Goal: Find specific page/section: Find specific page/section

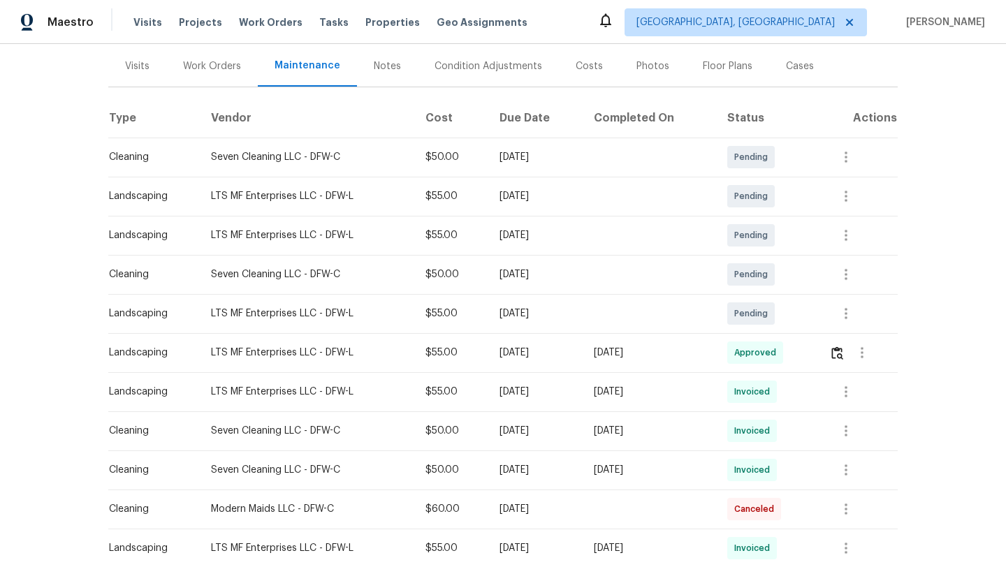
scroll to position [196, 0]
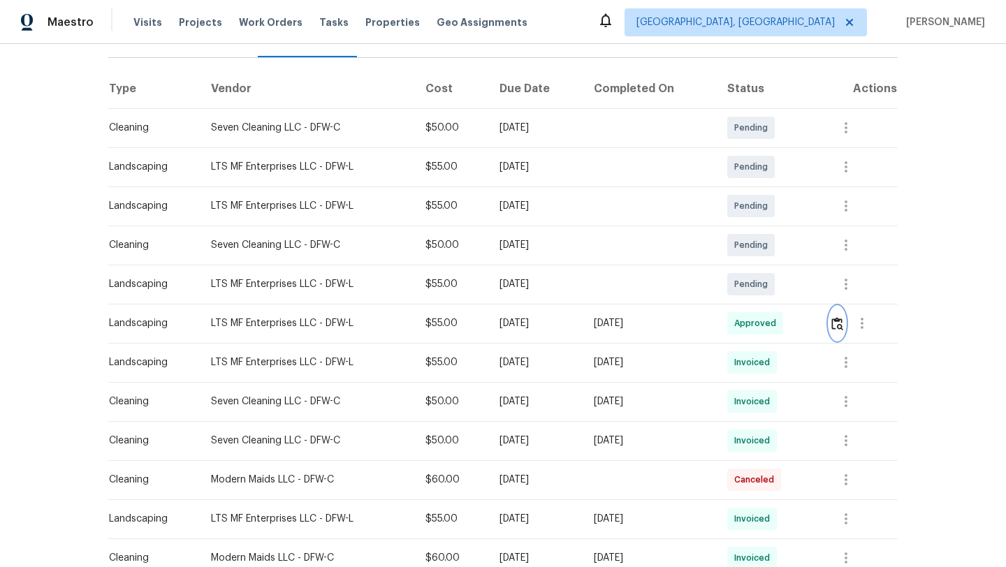
click at [836, 323] on img "button" at bounding box center [837, 323] width 12 height 13
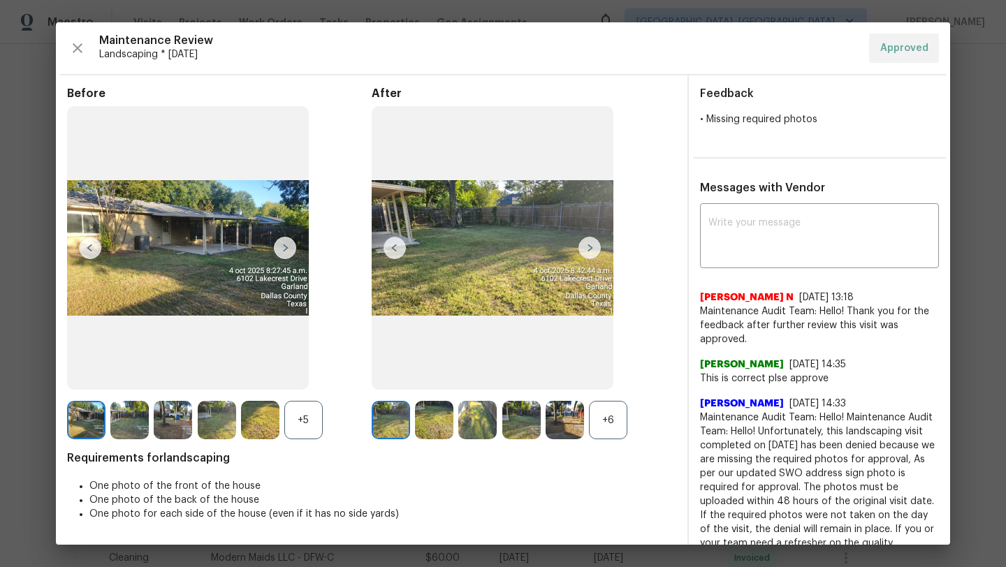
click at [612, 417] on div "+6" at bounding box center [608, 420] width 38 height 38
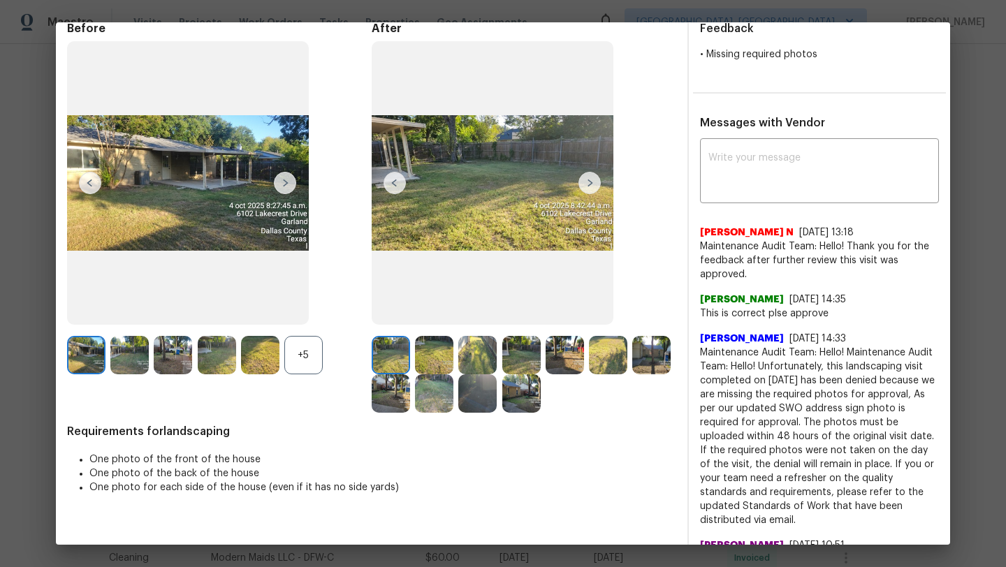
scroll to position [66, 0]
click at [438, 364] on img at bounding box center [434, 354] width 38 height 38
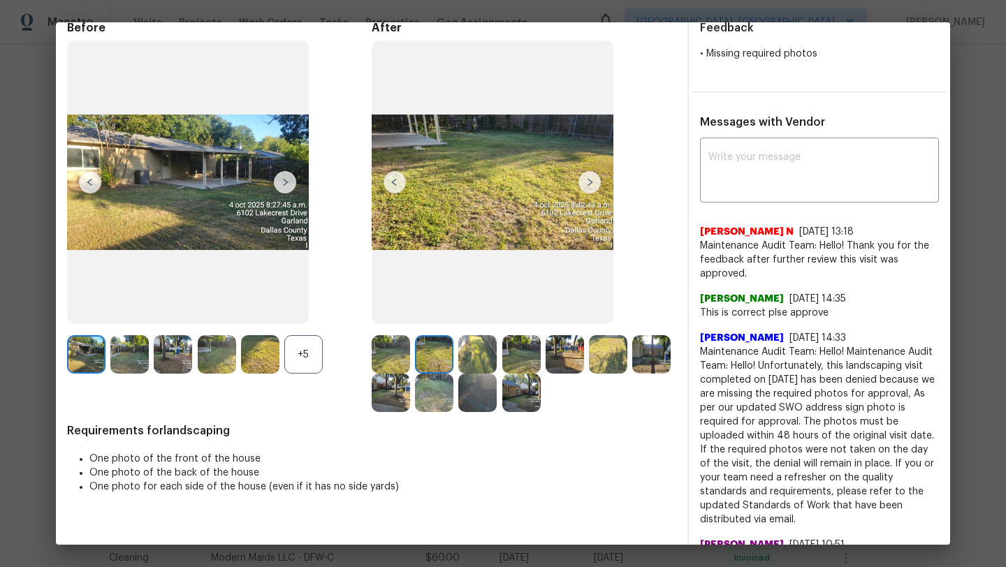
click at [471, 359] on img at bounding box center [477, 354] width 38 height 38
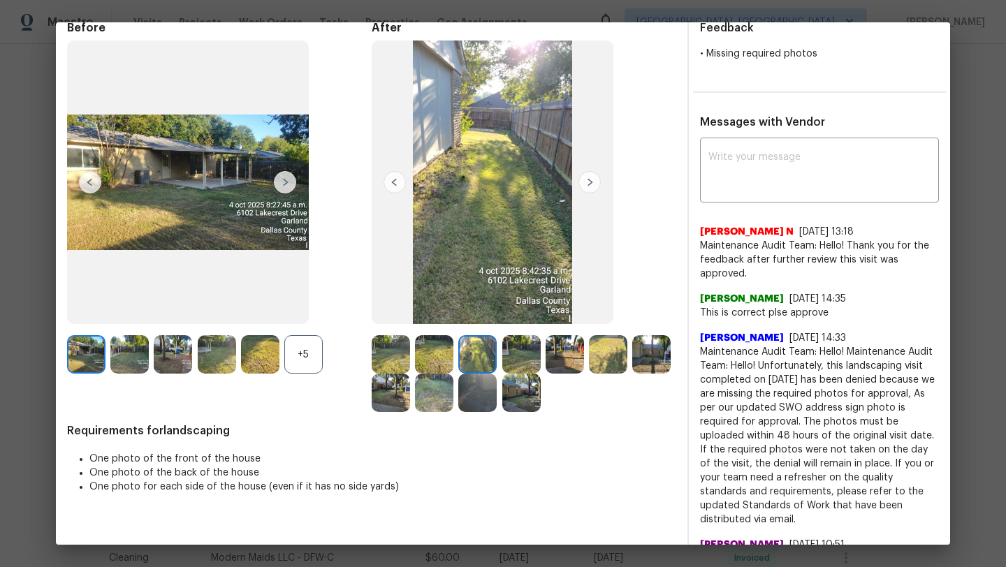
click at [498, 358] on div at bounding box center [479, 354] width 43 height 38
click at [550, 352] on img at bounding box center [564, 354] width 38 height 38
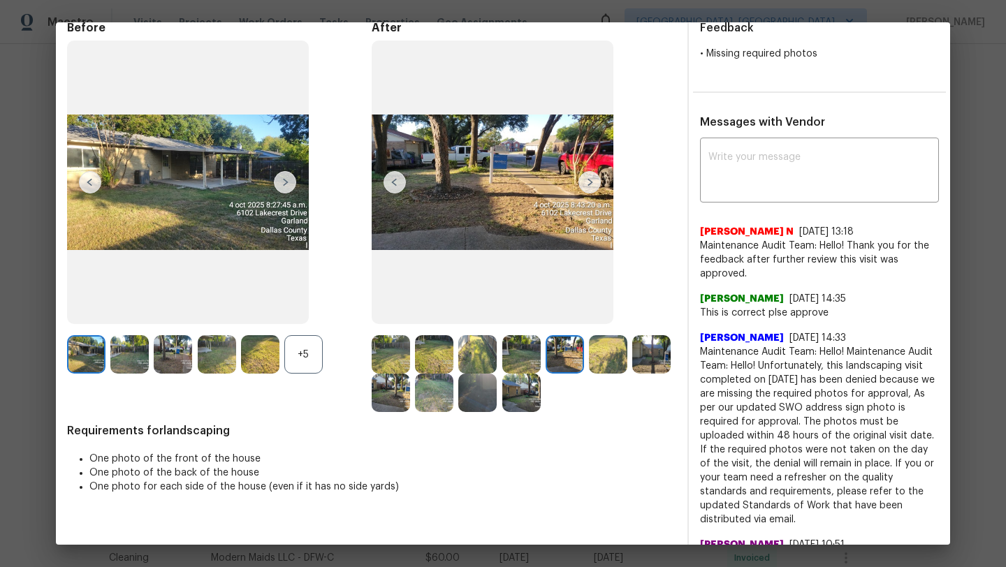
click at [302, 346] on div "+5" at bounding box center [303, 354] width 38 height 38
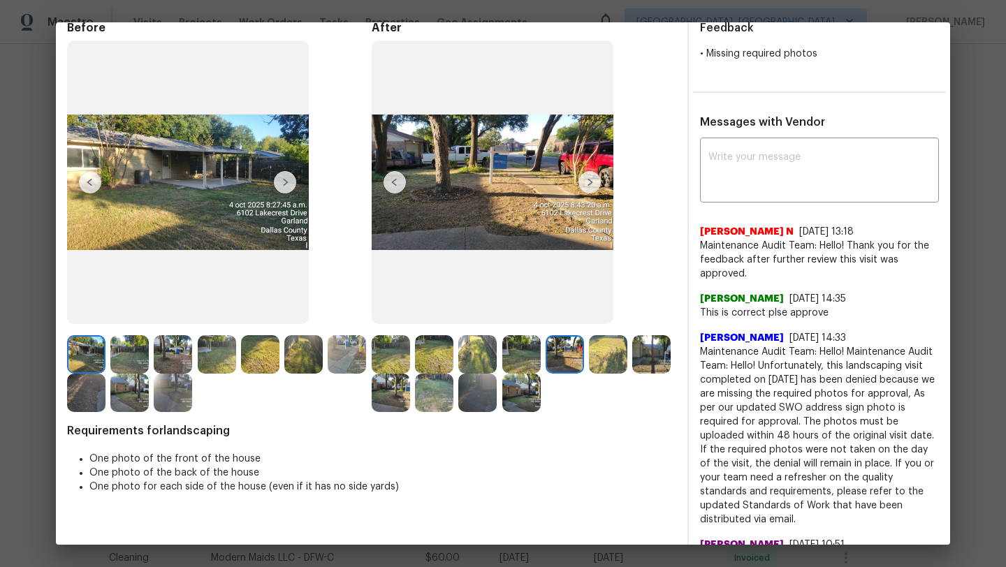
click at [129, 351] on img at bounding box center [129, 354] width 38 height 38
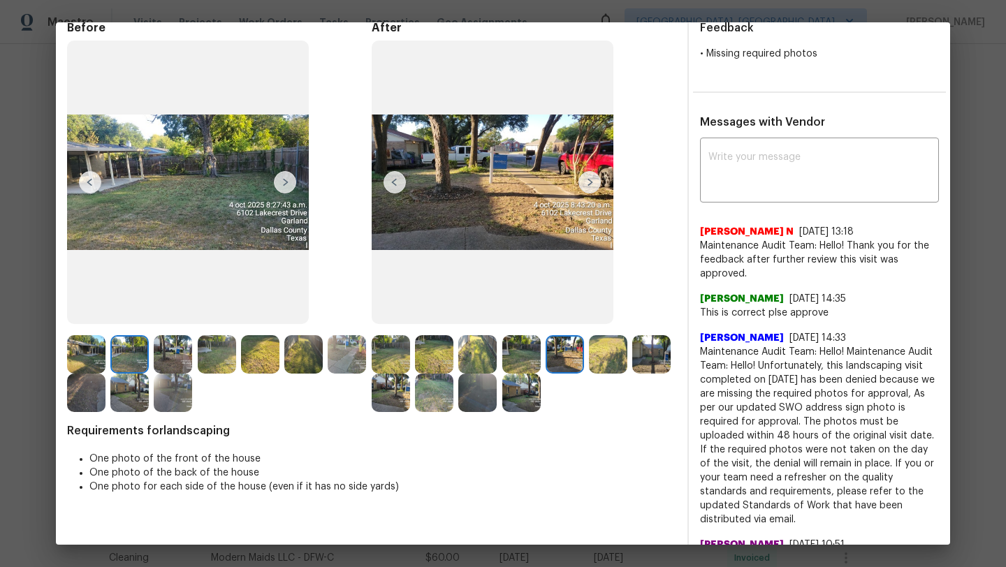
click at [163, 346] on img at bounding box center [173, 354] width 38 height 38
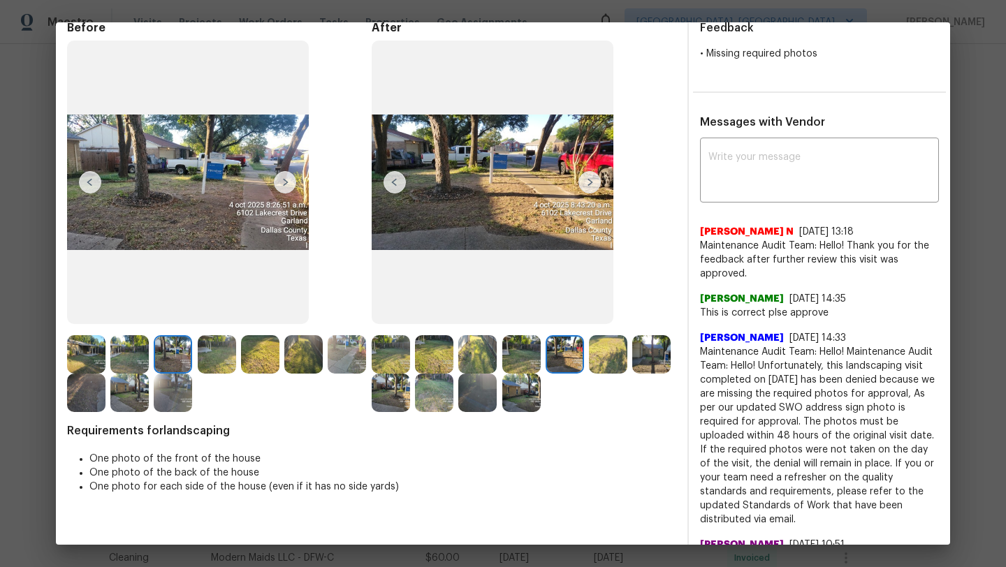
click at [189, 348] on img at bounding box center [173, 354] width 38 height 38
click at [220, 347] on img at bounding box center [217, 354] width 38 height 38
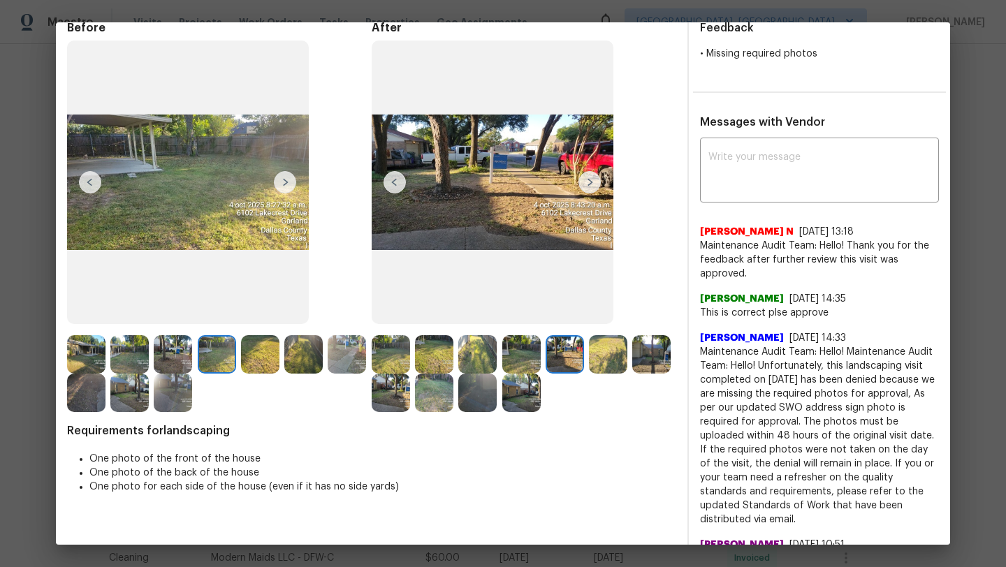
click at [259, 353] on img at bounding box center [260, 354] width 38 height 38
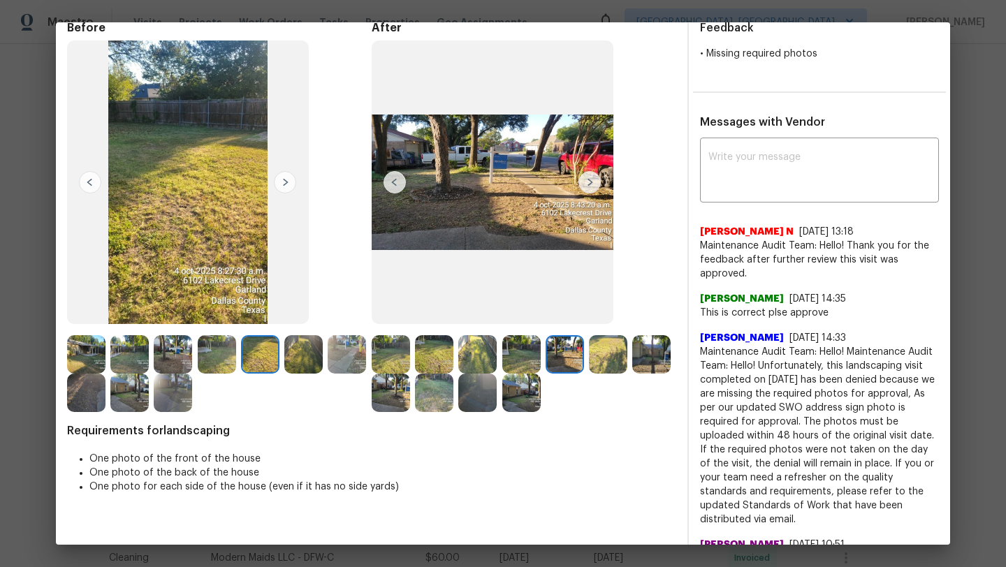
click at [306, 352] on img at bounding box center [303, 354] width 38 height 38
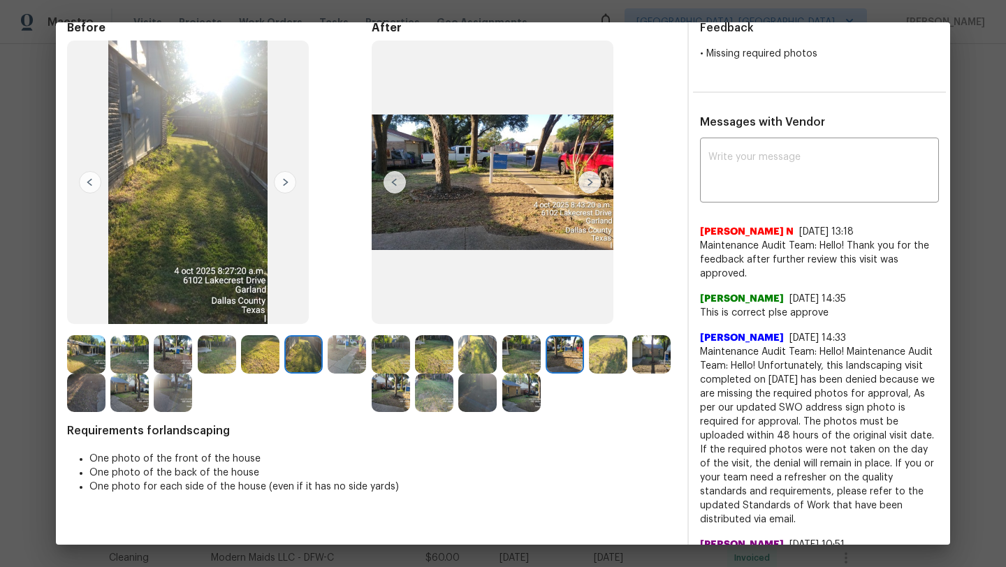
click at [98, 390] on img at bounding box center [86, 393] width 38 height 38
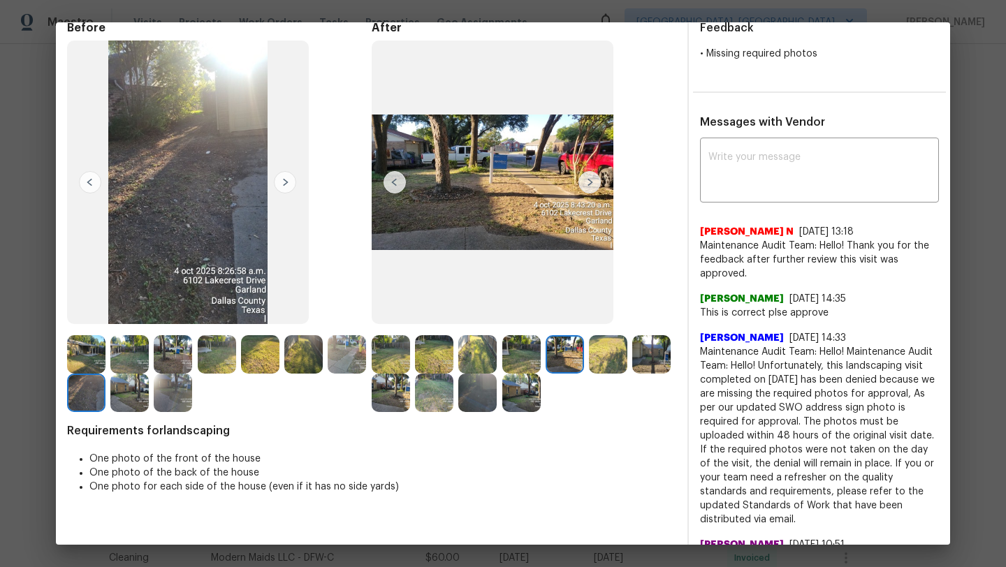
click at [386, 402] on img at bounding box center [391, 393] width 38 height 38
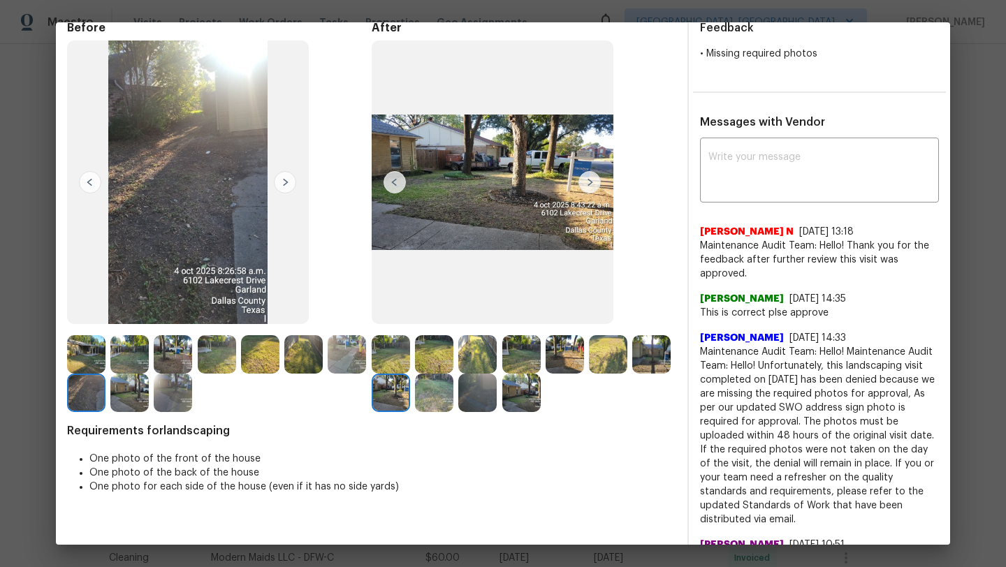
click at [439, 388] on img at bounding box center [434, 393] width 38 height 38
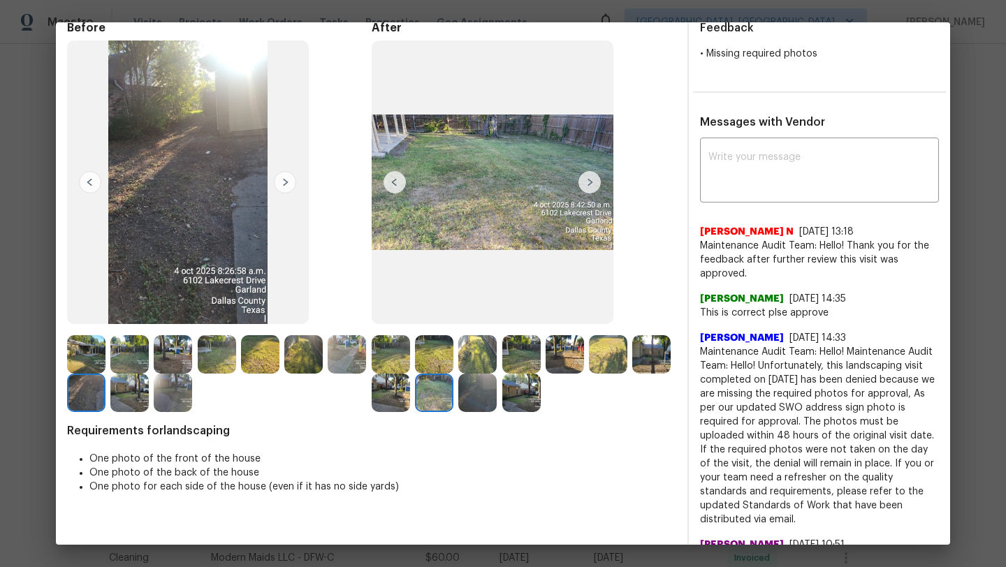
click at [475, 394] on img at bounding box center [477, 393] width 38 height 38
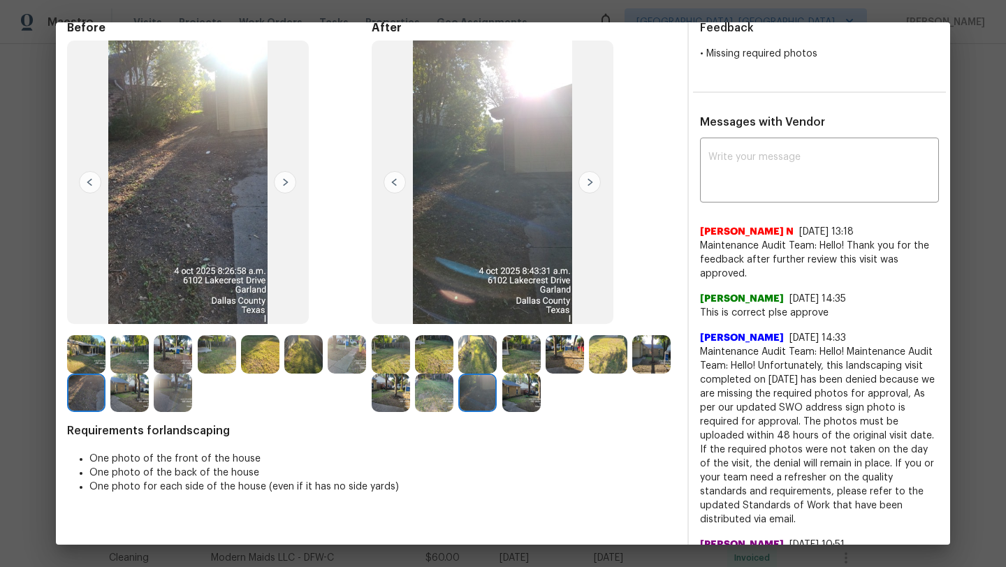
click at [536, 385] on img at bounding box center [521, 393] width 38 height 38
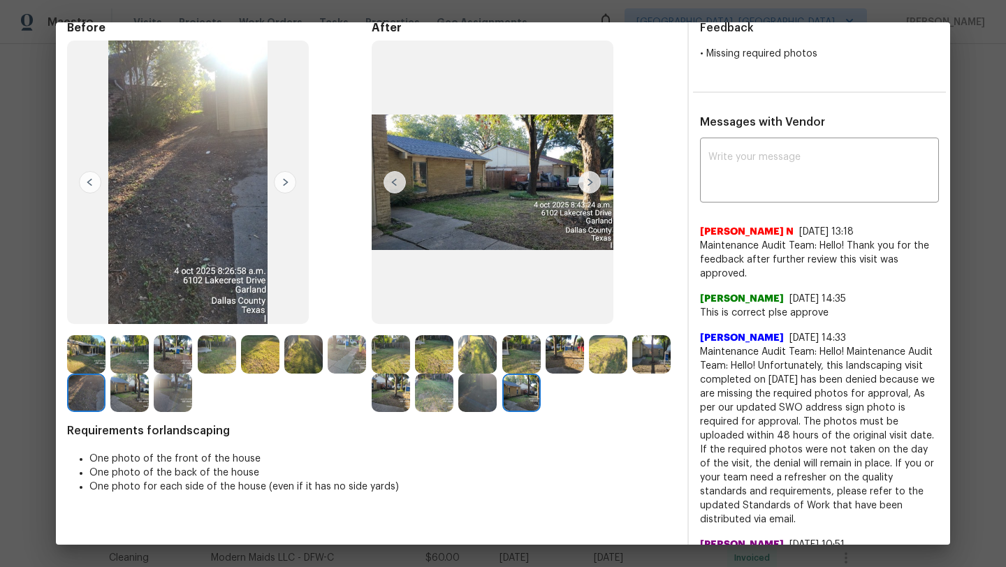
click at [652, 347] on img at bounding box center [651, 354] width 38 height 38
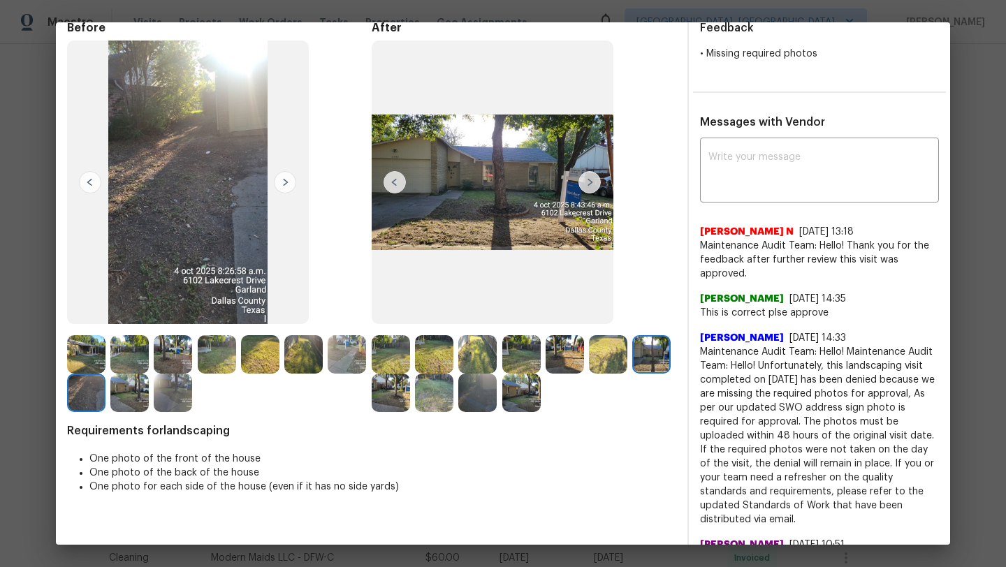
click at [619, 353] on img at bounding box center [608, 354] width 38 height 38
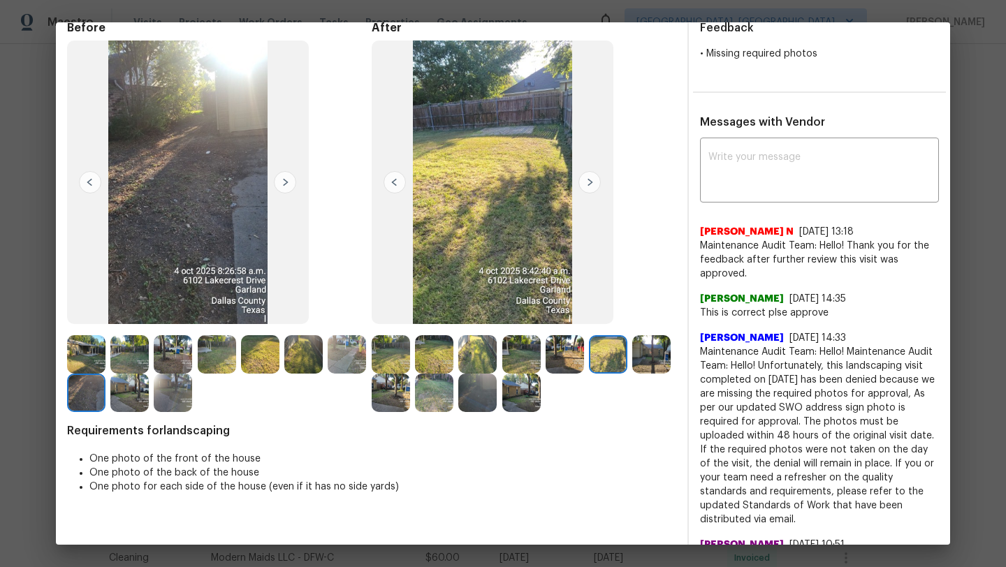
click at [631, 351] on div at bounding box center [610, 354] width 43 height 38
click at [664, 349] on img at bounding box center [651, 354] width 38 height 38
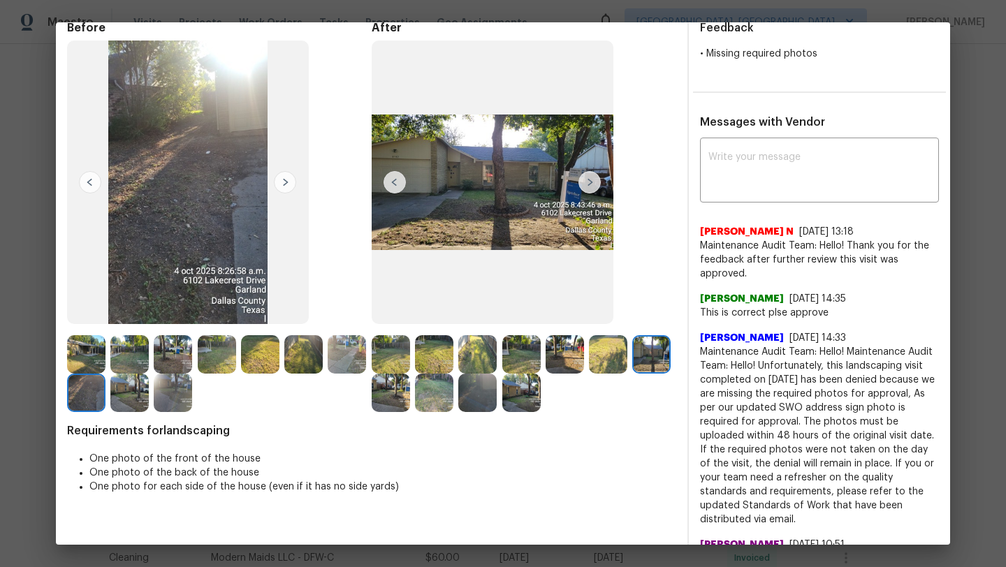
scroll to position [0, 0]
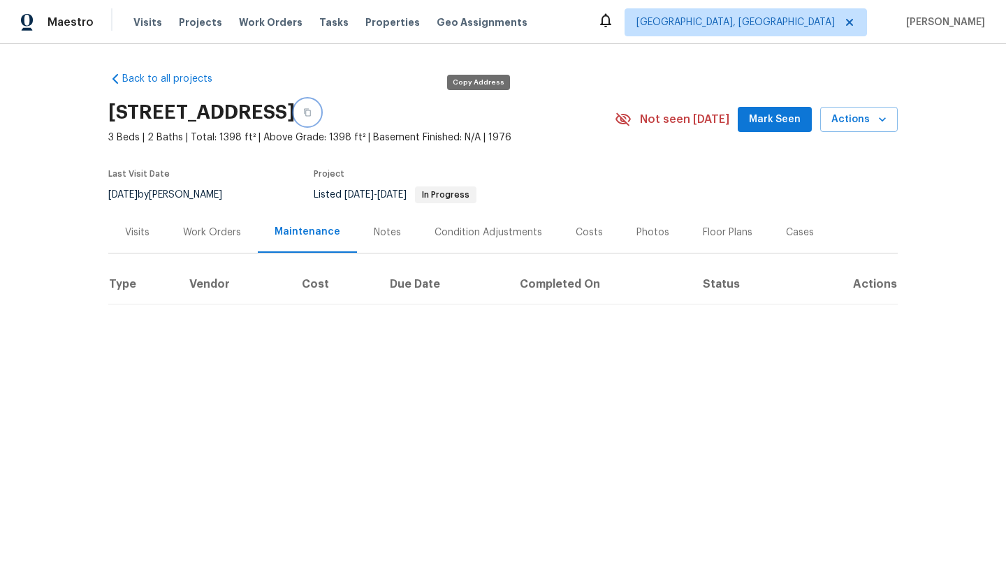
click at [320, 105] on button "button" at bounding box center [307, 112] width 25 height 25
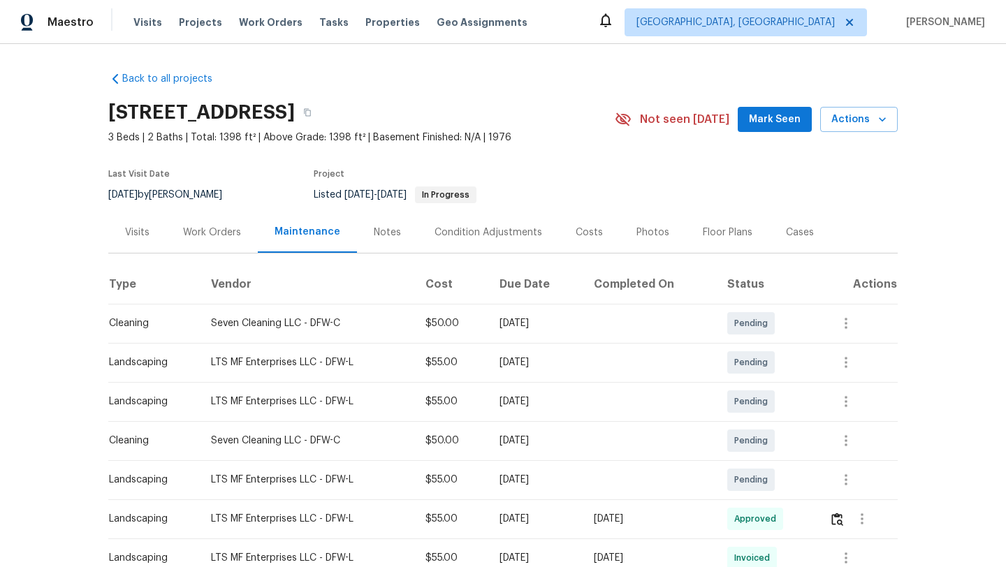
click at [295, 110] on h2 "[STREET_ADDRESS]" at bounding box center [201, 112] width 186 height 14
click at [320, 110] on button "button" at bounding box center [307, 112] width 25 height 25
